Goal: Find specific page/section: Find specific page/section

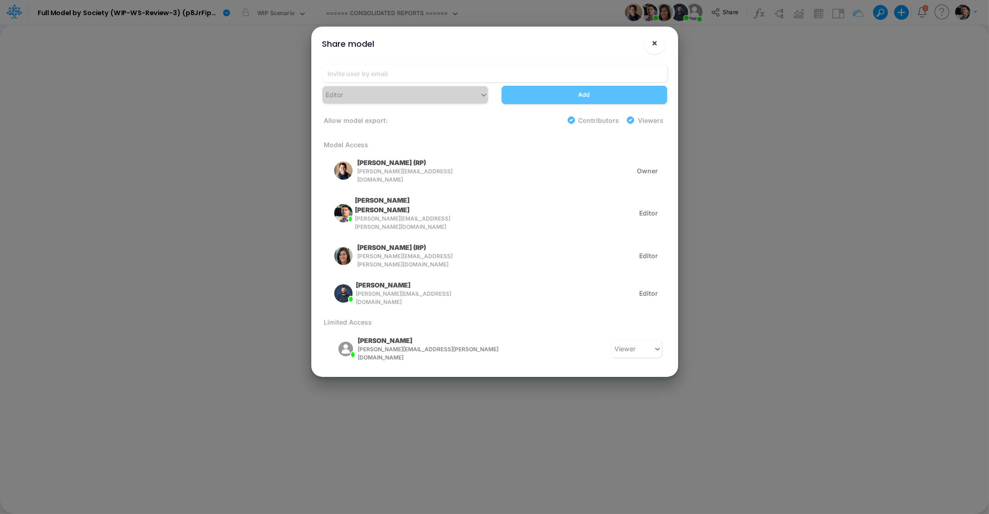
click at [653, 48] on span "×" at bounding box center [654, 42] width 6 height 11
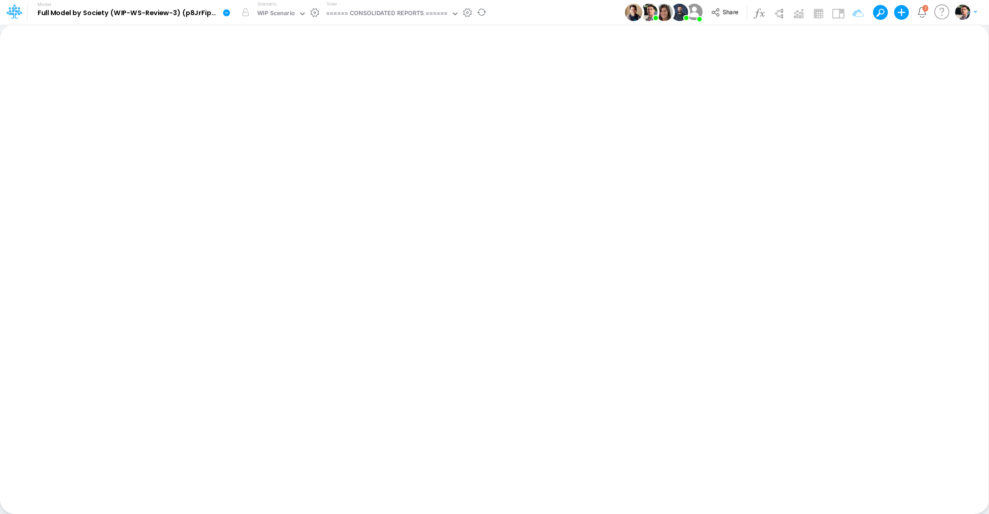
click at [226, 13] on icon at bounding box center [226, 12] width 7 height 7
click at [20, 18] on icon at bounding box center [14, 12] width 16 height 16
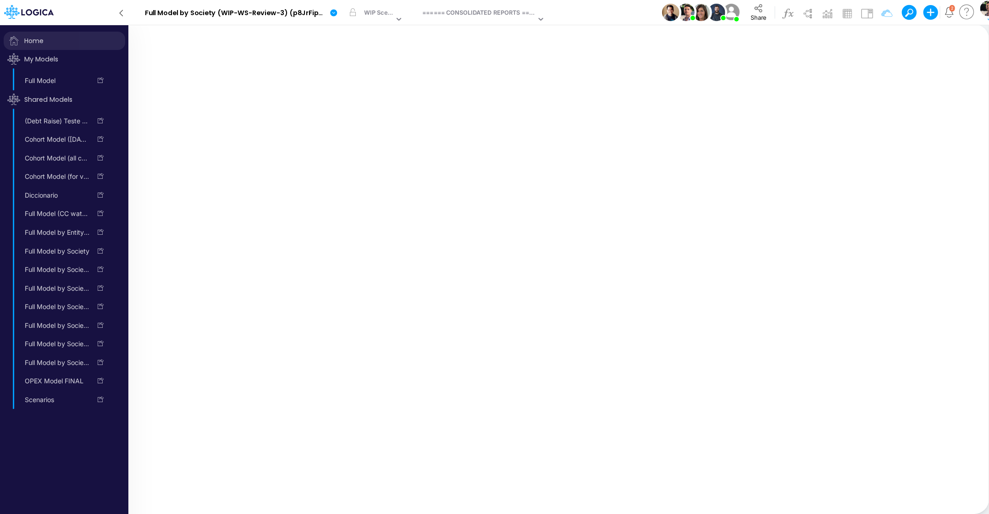
click at [33, 39] on span "Home" at bounding box center [64, 41] width 121 height 18
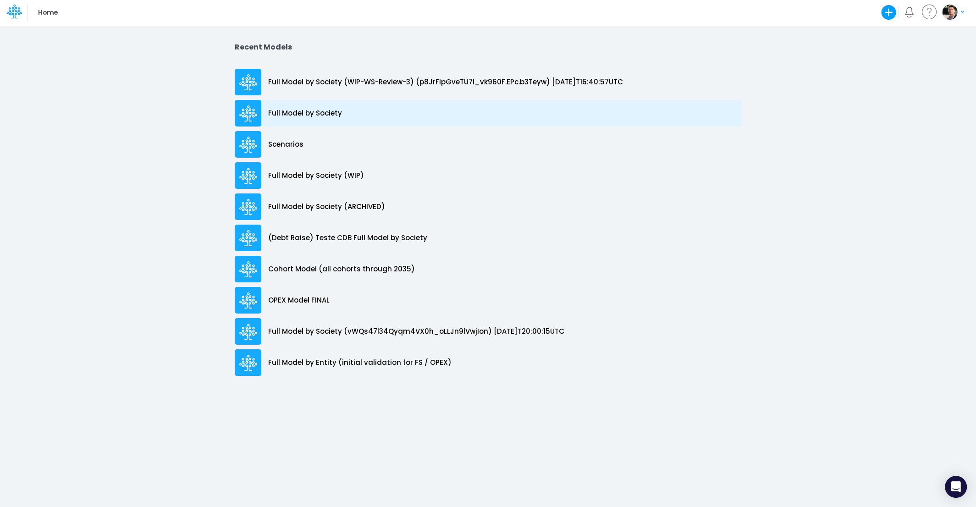
click at [319, 116] on p "Full Model by Society" at bounding box center [305, 113] width 74 height 11
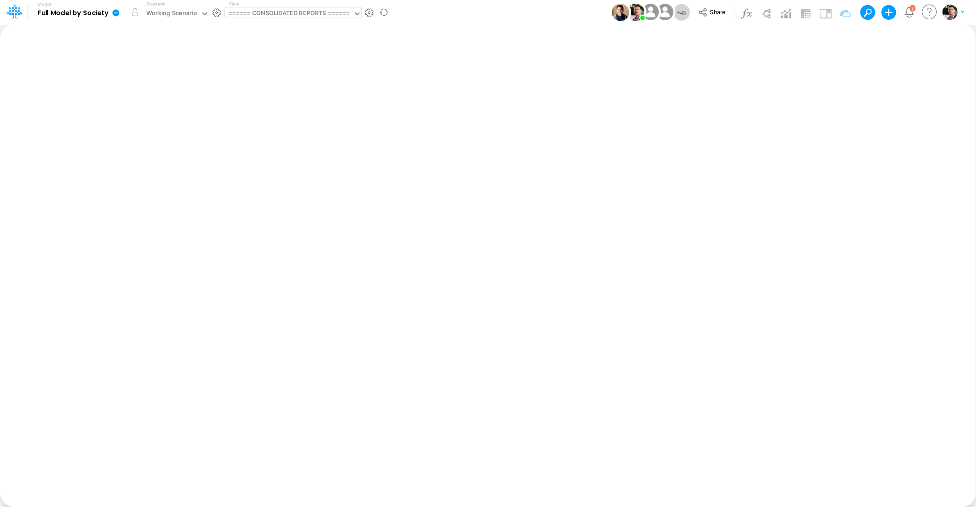
click at [300, 13] on div "====== CONSOLIDATED REPORTS ======" at bounding box center [289, 14] width 122 height 11
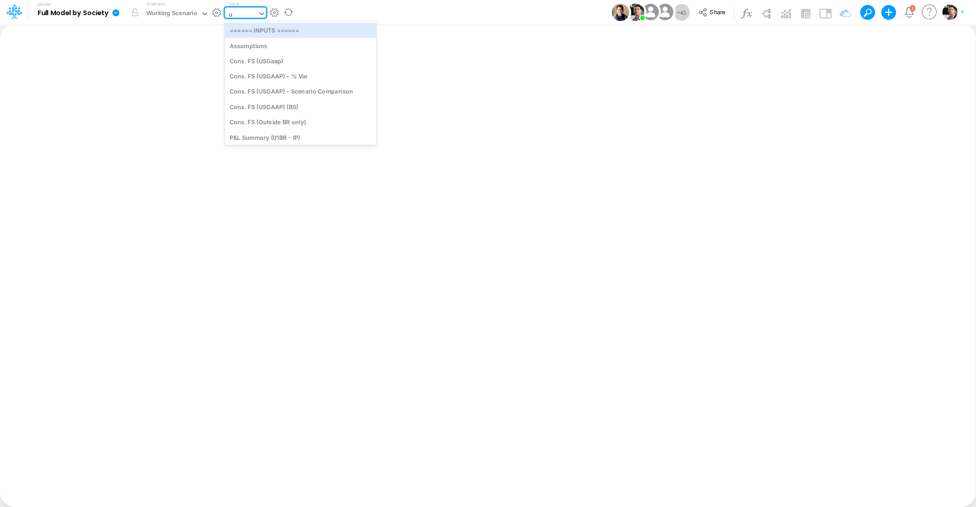
type input "usga"
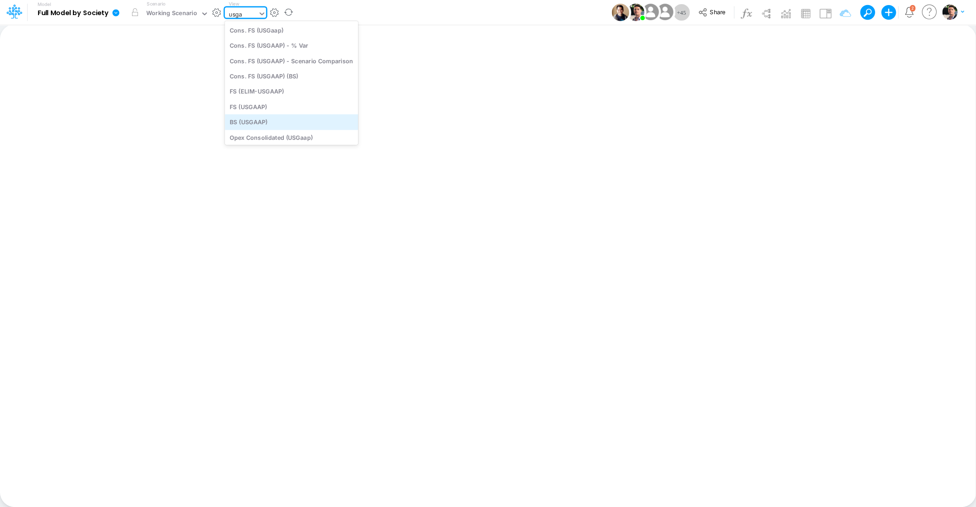
click at [279, 119] on div "BS (USGAAP)" at bounding box center [291, 122] width 133 height 15
type input "BS (USGAAP) - Detailed"
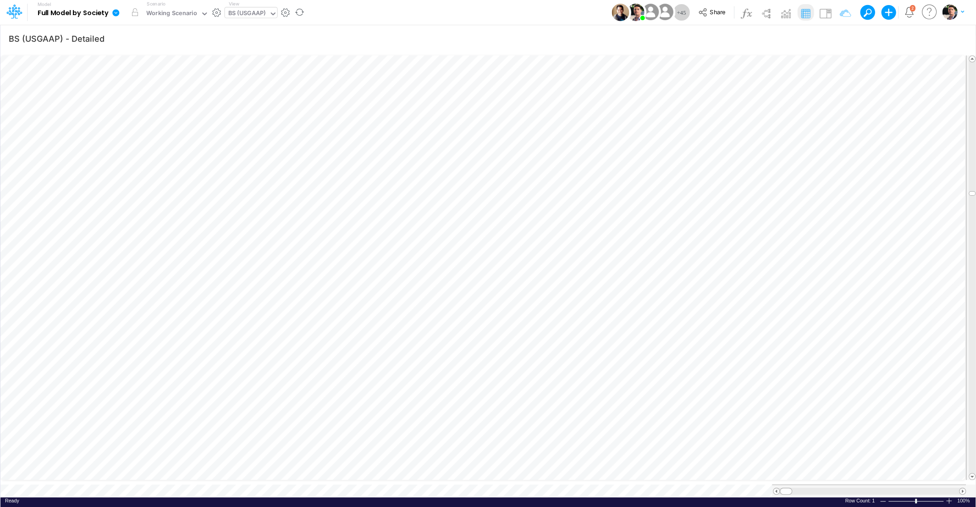
scroll to position [4, 36]
click at [962, 488] on span at bounding box center [962, 491] width 6 height 6
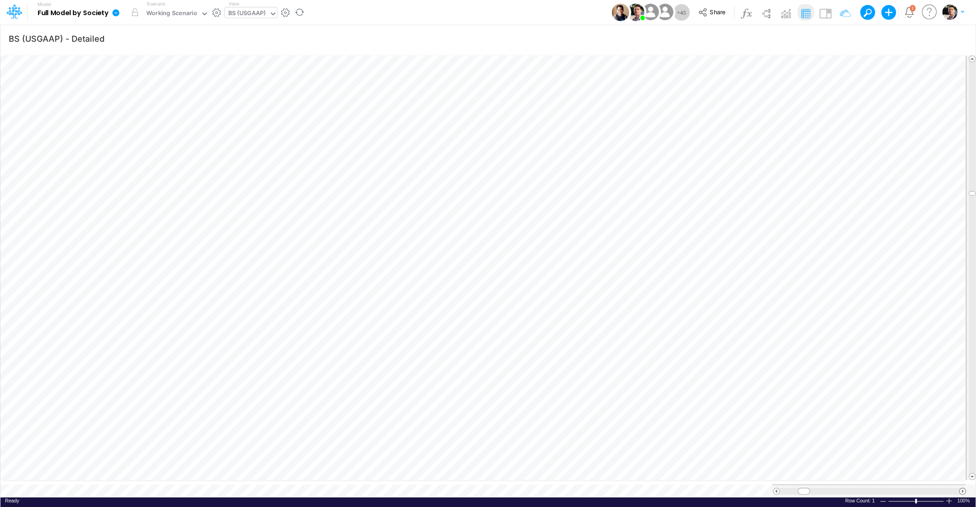
click at [962, 488] on span at bounding box center [962, 491] width 6 height 6
click at [948, 497] on div at bounding box center [948, 500] width 7 height 7
click at [962, 488] on span at bounding box center [962, 491] width 6 height 6
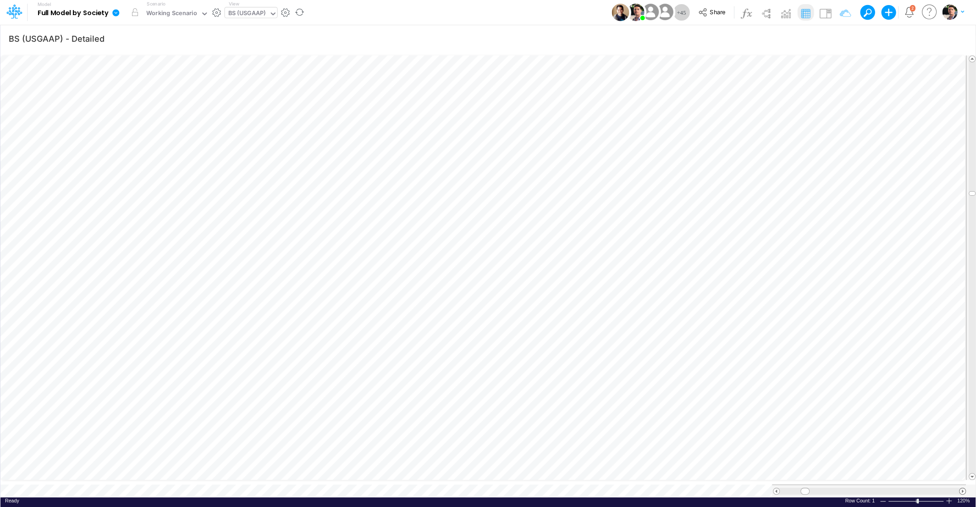
click at [962, 488] on span at bounding box center [962, 491] width 6 height 6
click at [949, 497] on div at bounding box center [948, 500] width 7 height 7
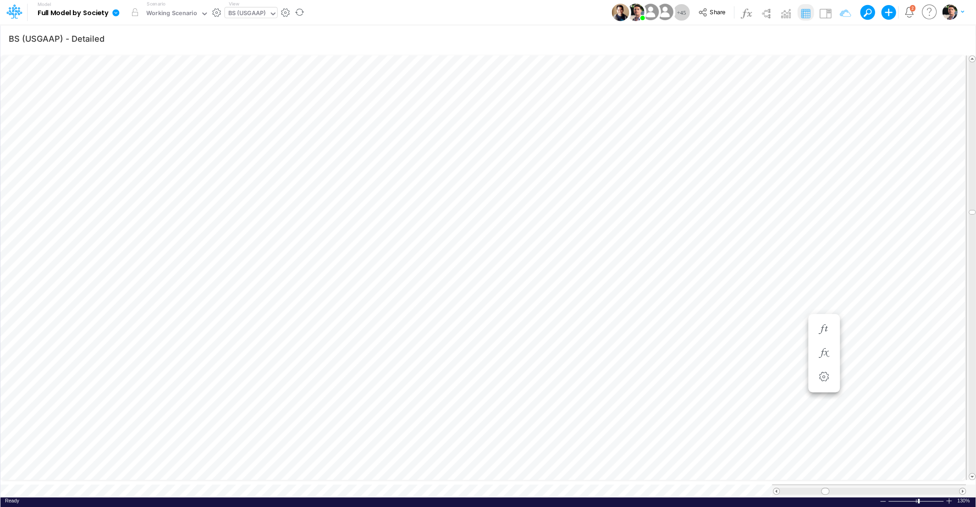
scroll to position [4, 30]
click at [972, 209] on span at bounding box center [972, 212] width 6 height 6
click at [972, 71] on span at bounding box center [972, 74] width 6 height 6
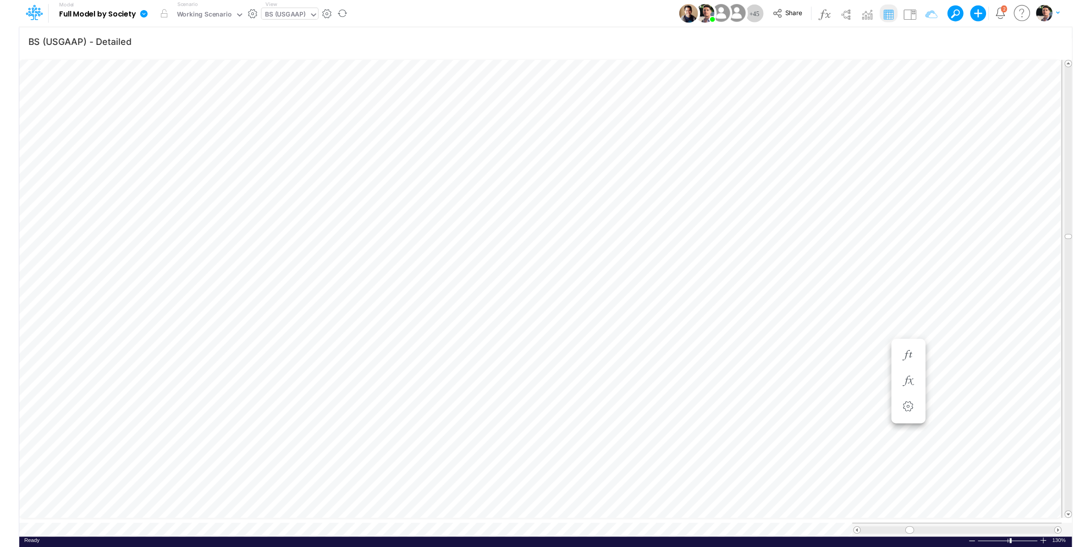
scroll to position [4, 18]
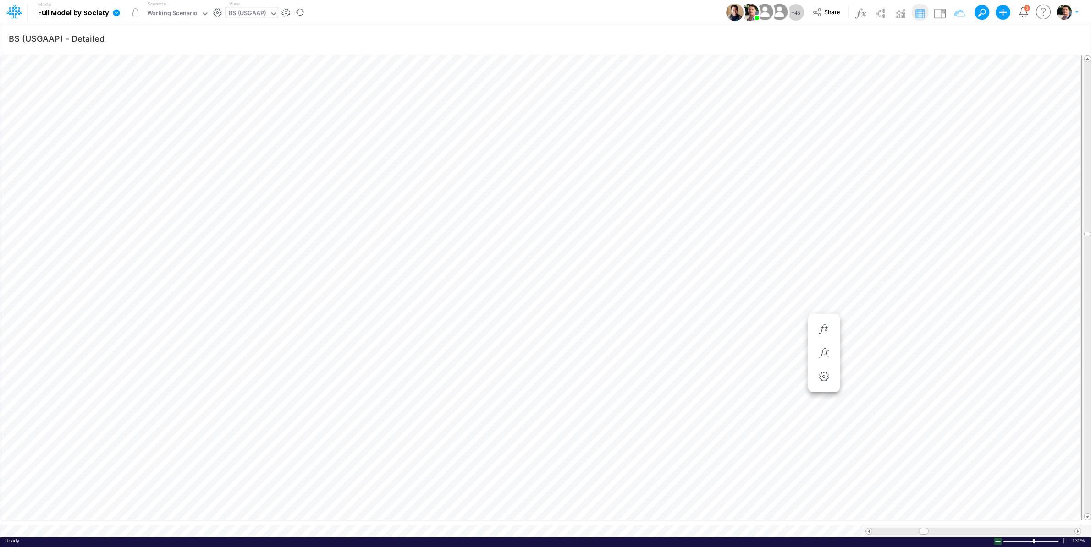
click at [975, 506] on div at bounding box center [997, 541] width 7 height 7
